Goal: Information Seeking & Learning: Understand process/instructions

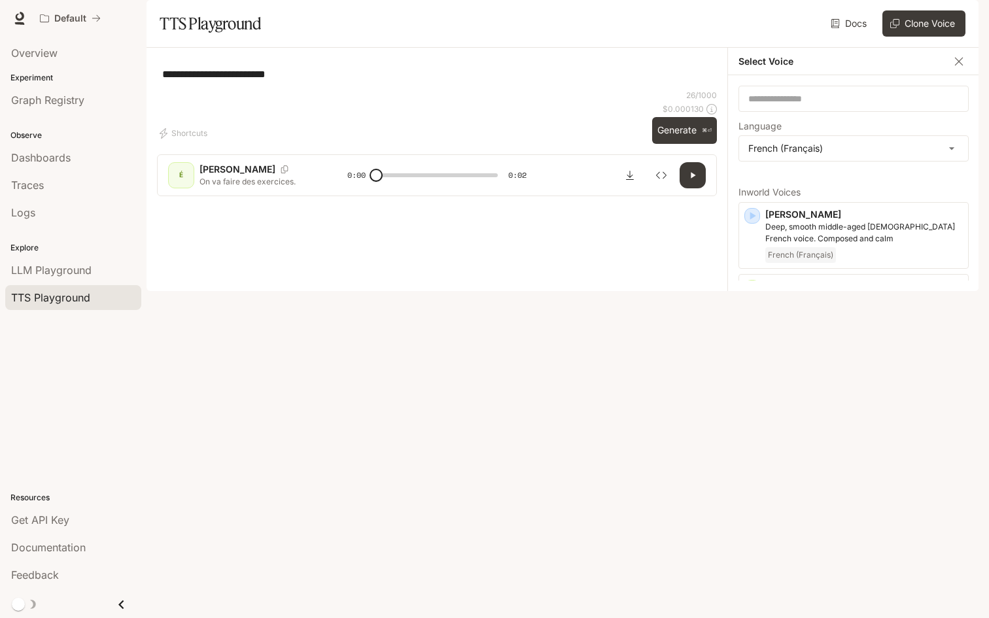
click at [581, 7] on div "Default" at bounding box center [448, 18] width 828 height 26
click at [112, 541] on div "Documentation" at bounding box center [73, 548] width 124 height 16
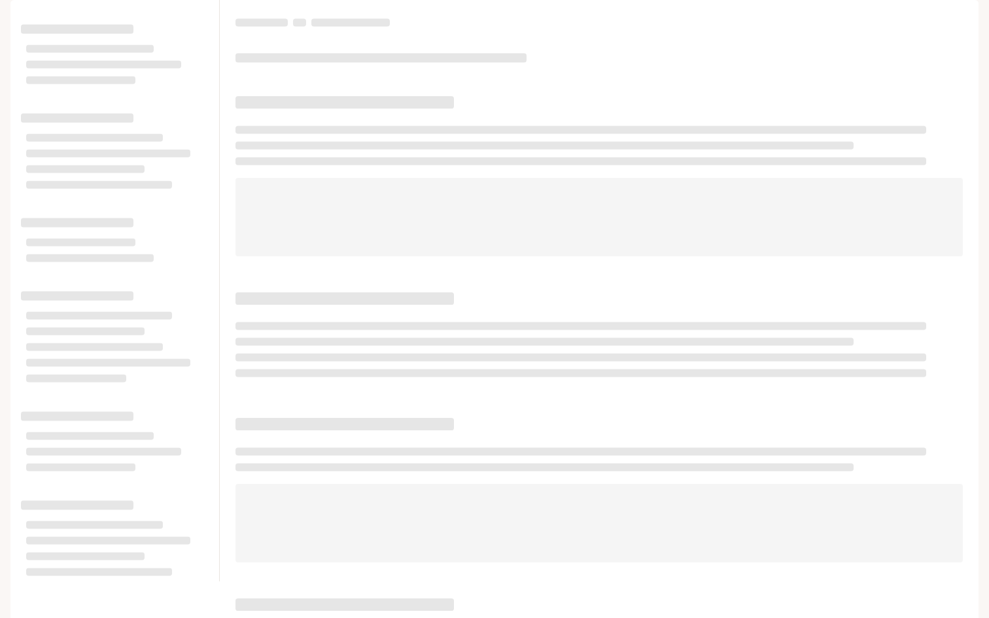
click at [714, 91] on div at bounding box center [599, 291] width 759 height 582
